Goal: Go to known website: Access a specific website the user already knows

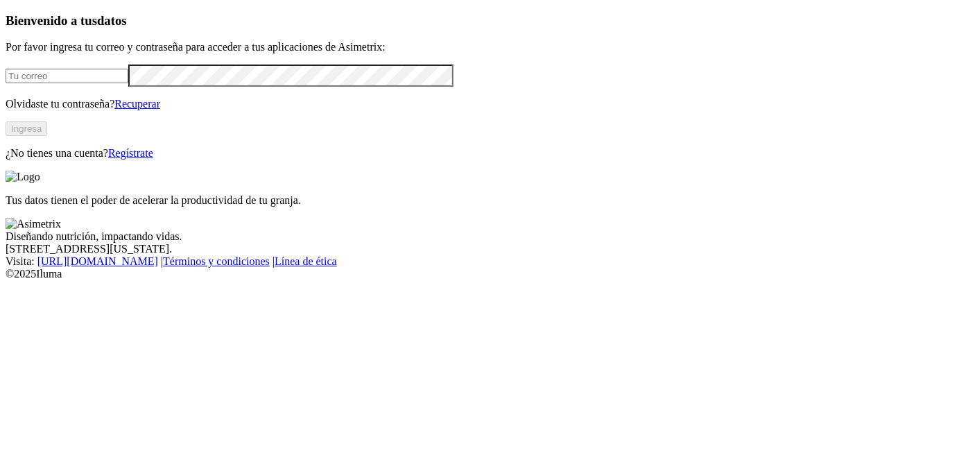
type input "[EMAIL_ADDRESS][DOMAIN_NAME]"
click at [47, 136] on button "Ingresa" at bounding box center [27, 128] width 42 height 15
